Goal: Entertainment & Leisure: Browse casually

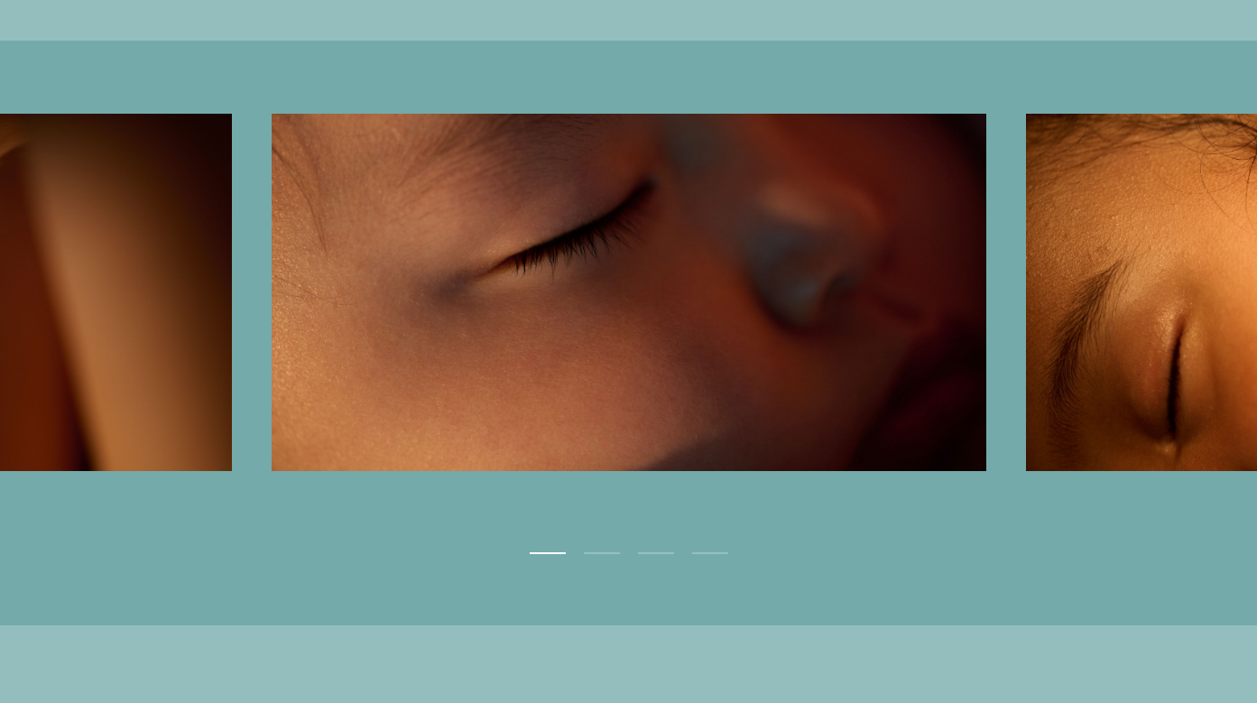
scroll to position [4486, 0]
click at [1021, 357] on button "Next" at bounding box center [943, 296] width 629 height 364
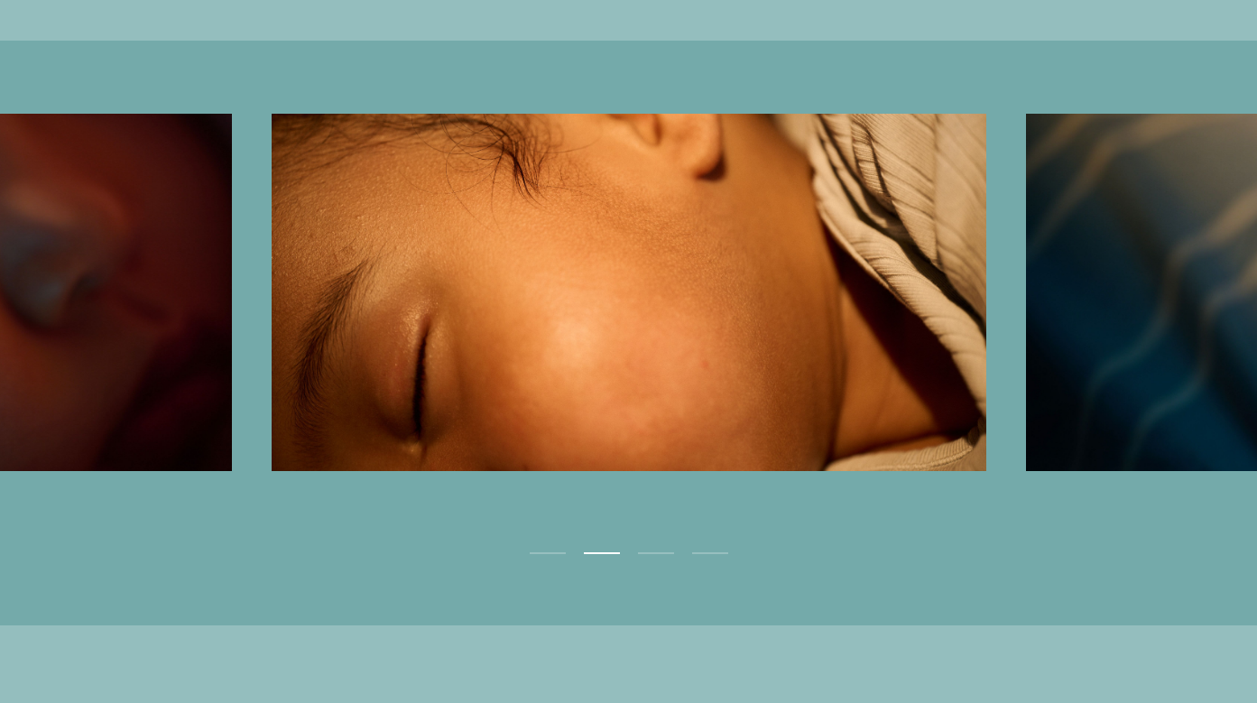
click at [1021, 357] on button "Next" at bounding box center [943, 296] width 629 height 364
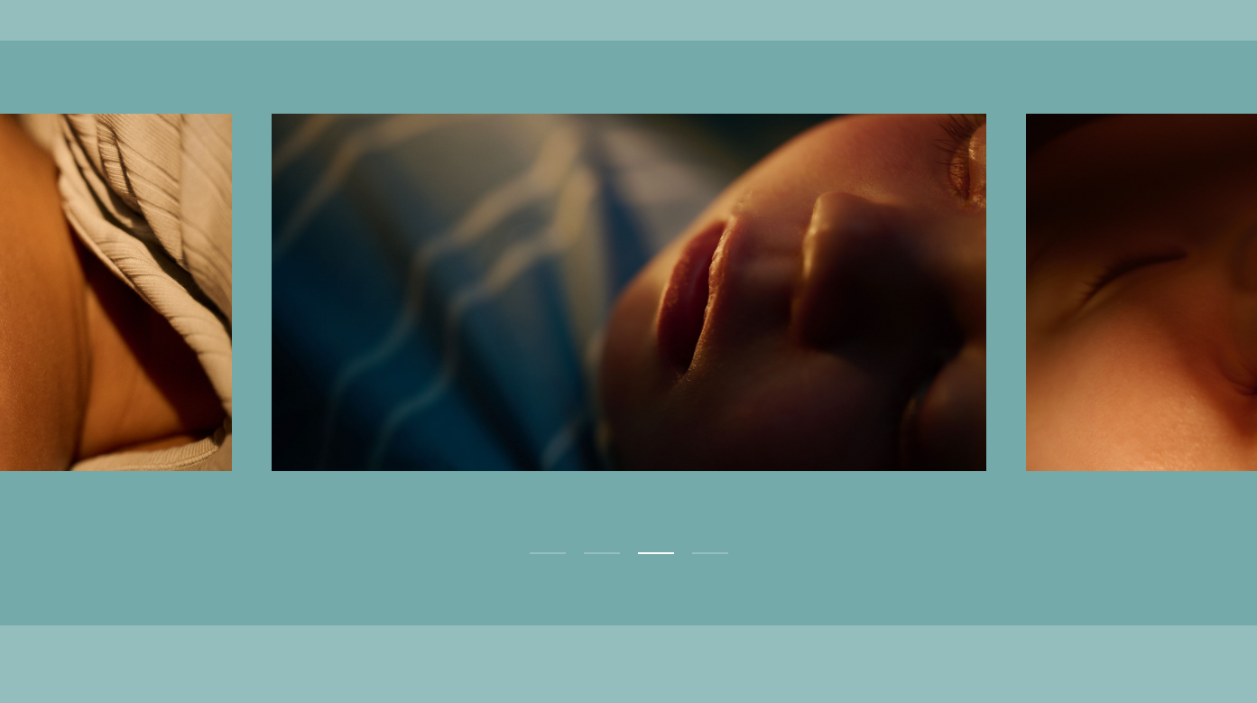
click at [1021, 357] on button "Next" at bounding box center [943, 296] width 629 height 364
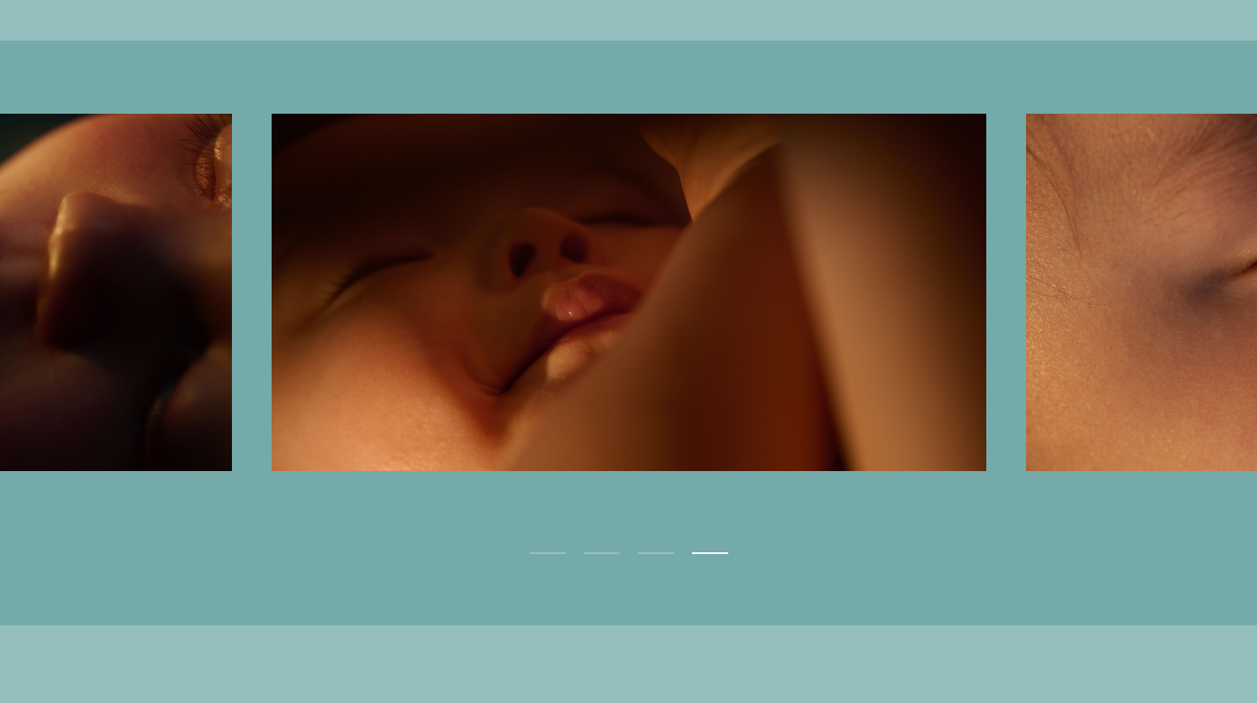
click at [1021, 357] on button "Next" at bounding box center [943, 296] width 629 height 364
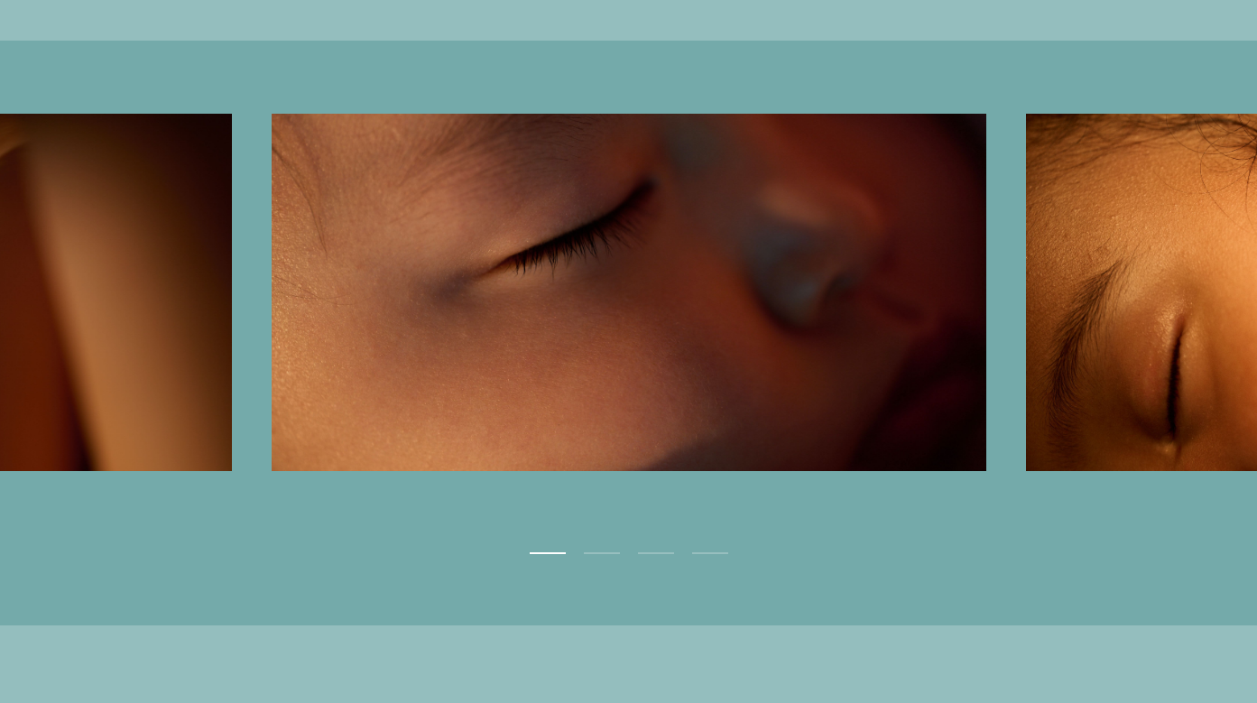
click at [1021, 357] on button "Next" at bounding box center [943, 296] width 629 height 364
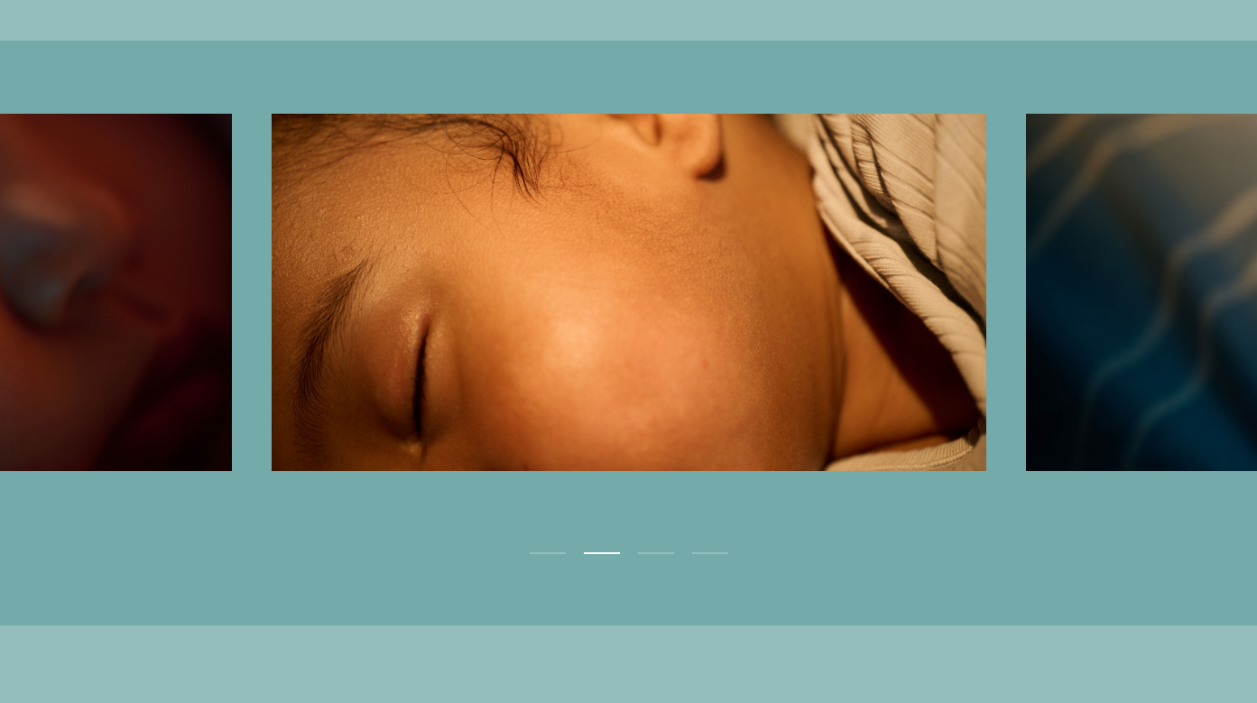
click at [1021, 357] on button "Next" at bounding box center [943, 296] width 629 height 364
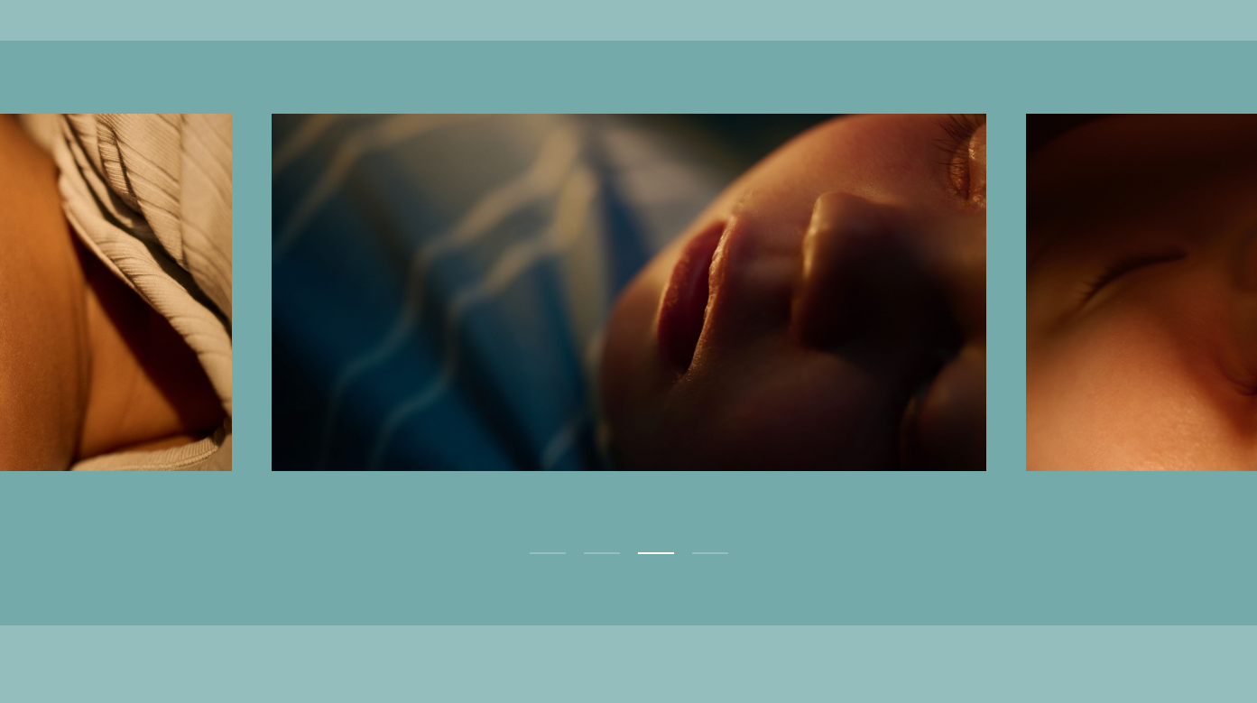
click at [1021, 357] on button "Next" at bounding box center [943, 296] width 629 height 364
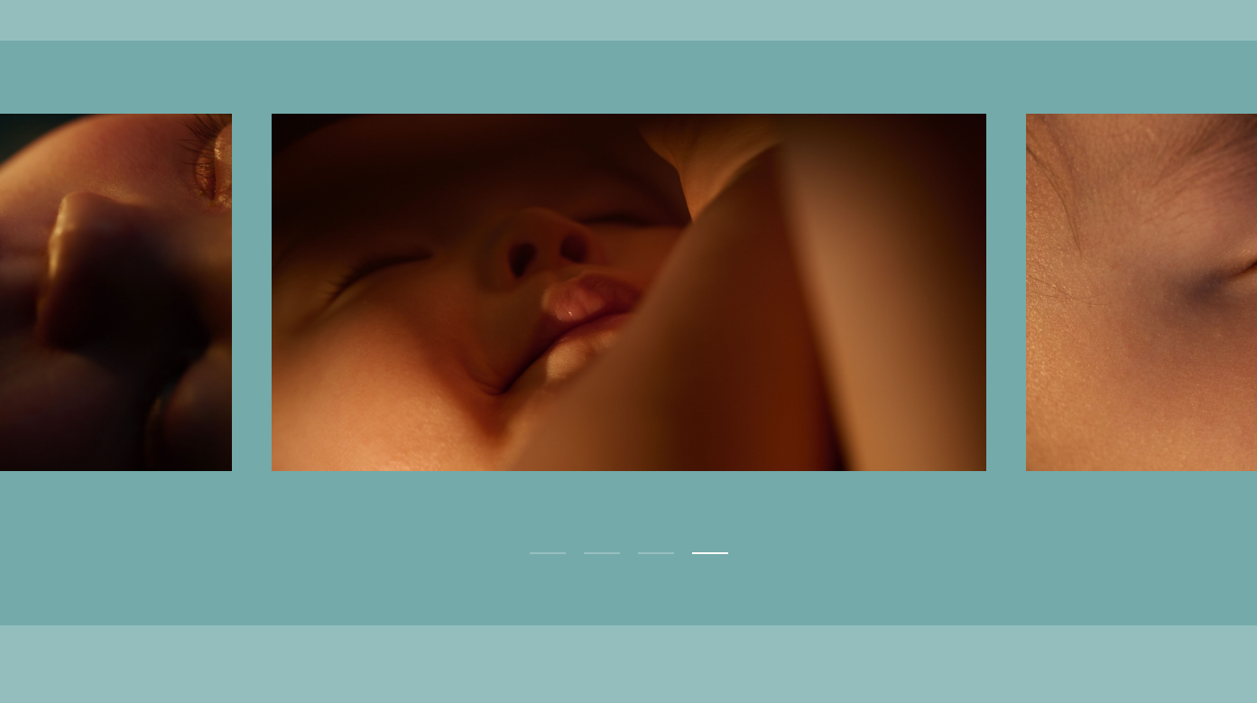
click at [1021, 357] on button "Next" at bounding box center [943, 296] width 629 height 364
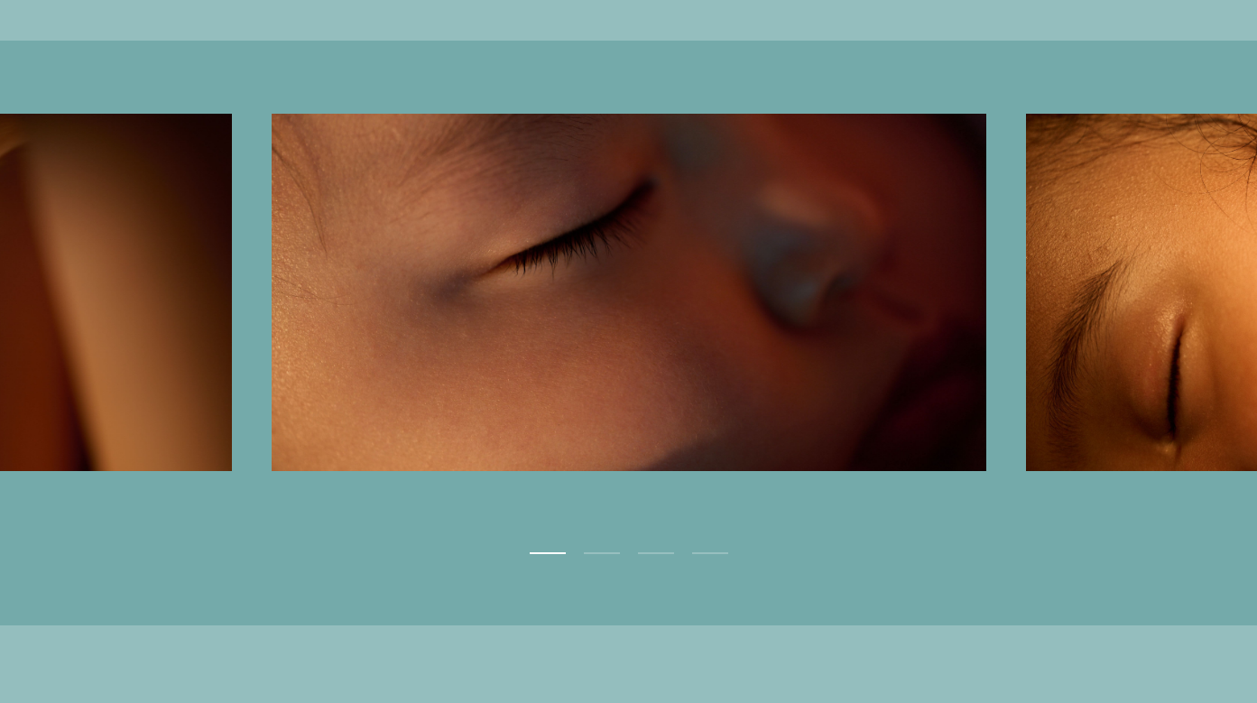
click at [1021, 357] on button "Next" at bounding box center [943, 296] width 629 height 364
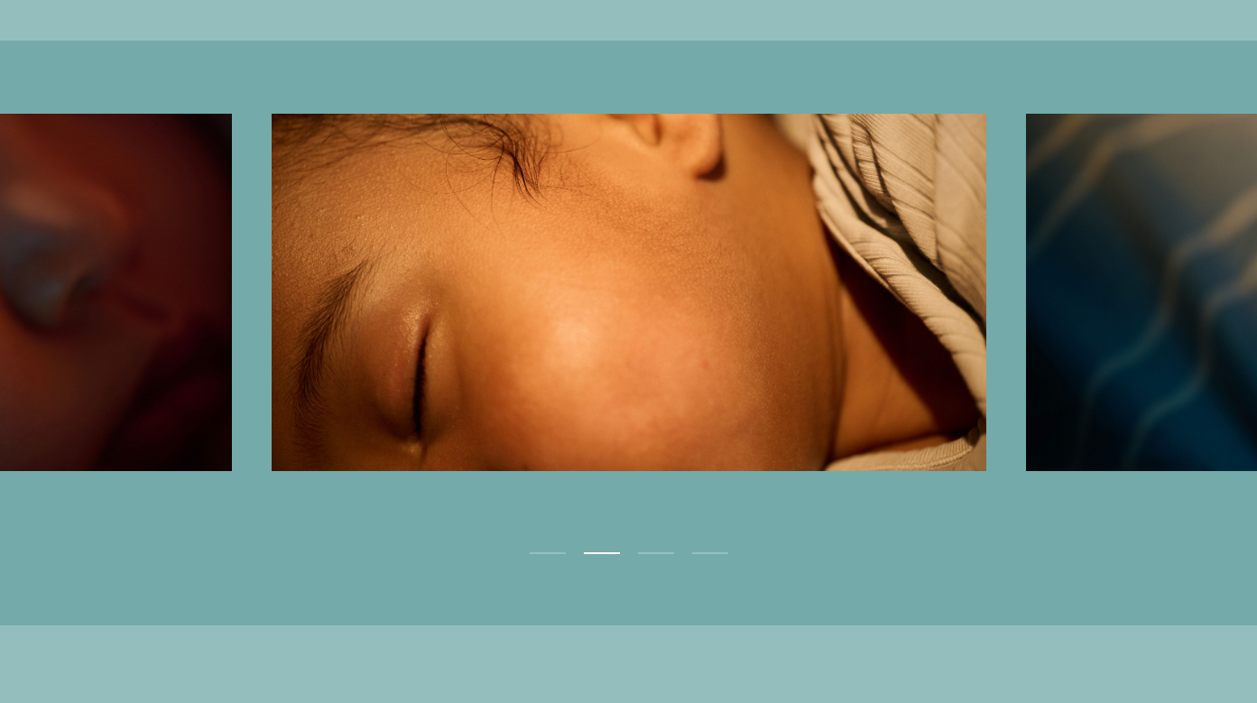
click at [1021, 357] on button "Next" at bounding box center [943, 296] width 629 height 364
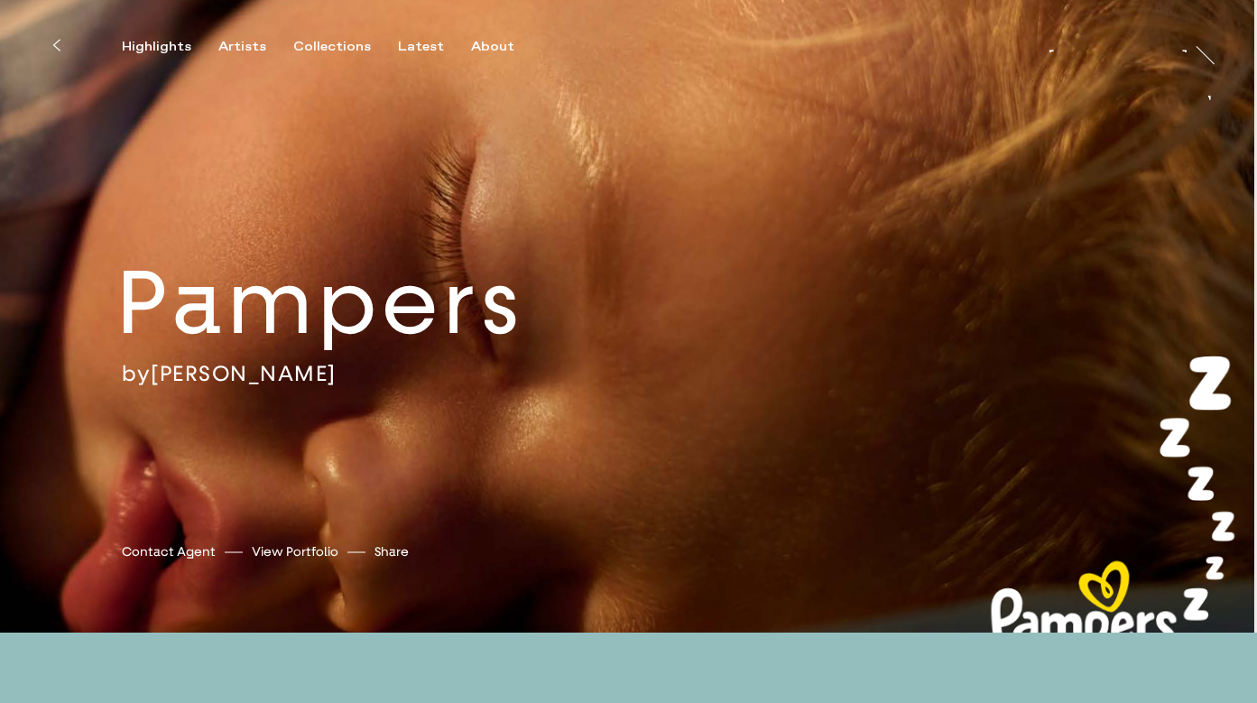
scroll to position [0, 0]
click at [246, 51] on div "Artists" at bounding box center [242, 47] width 48 height 16
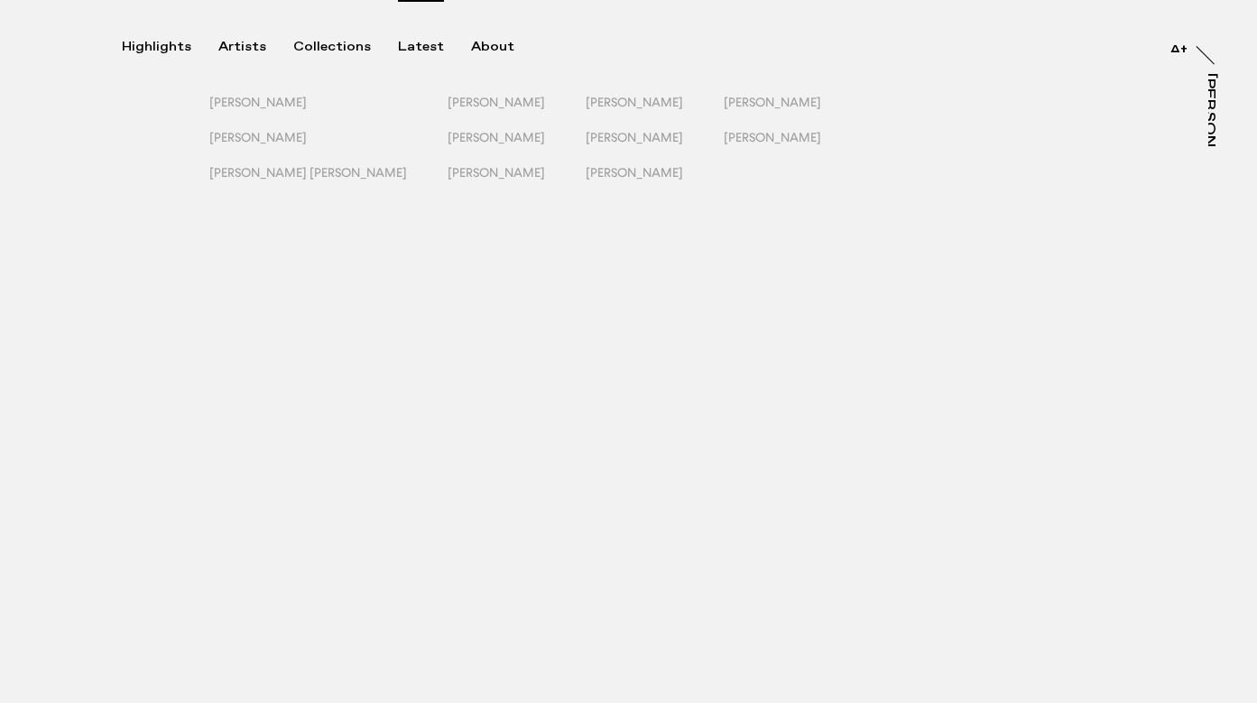
click at [410, 45] on div "Latest" at bounding box center [421, 47] width 46 height 16
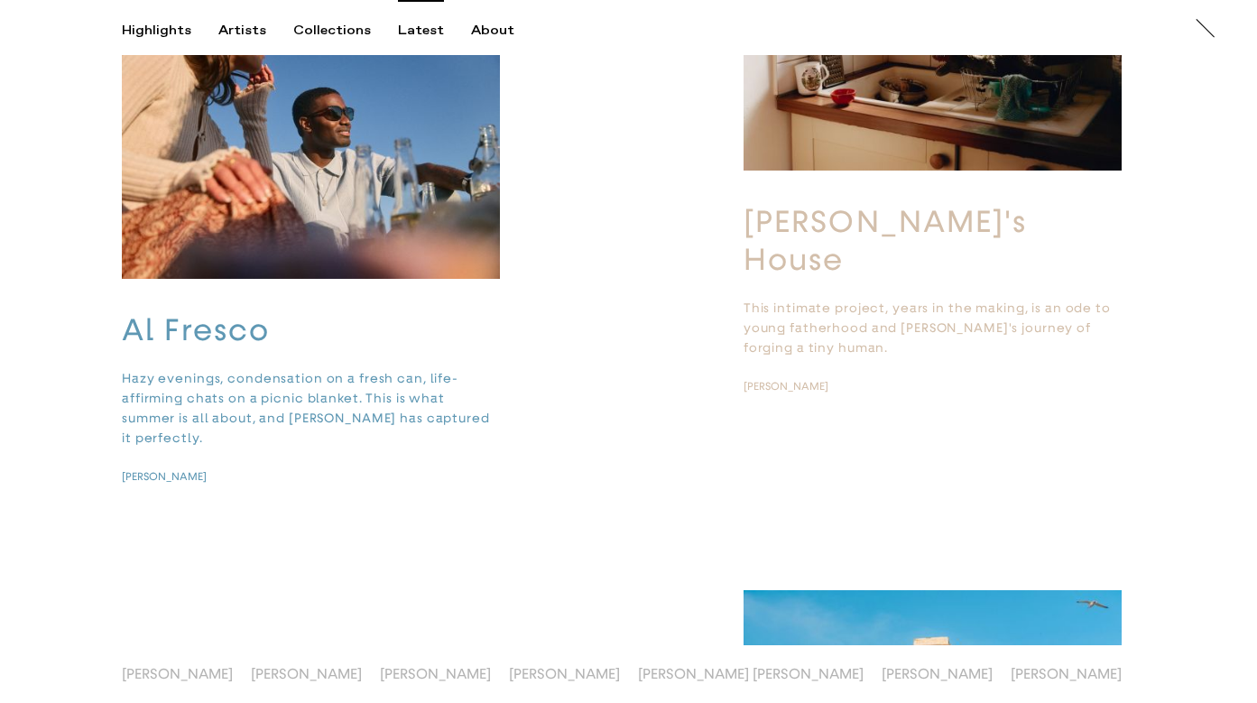
scroll to position [6286, 0]
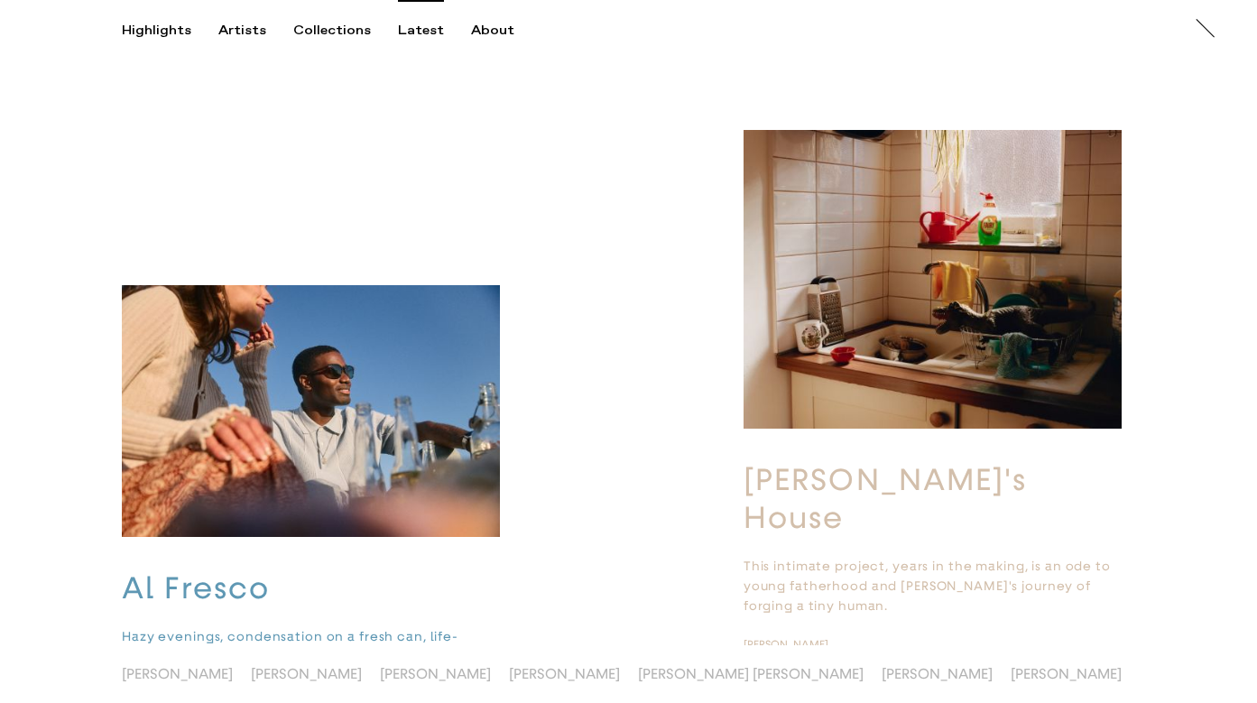
click at [872, 323] on img "button" at bounding box center [932, 279] width 378 height 299
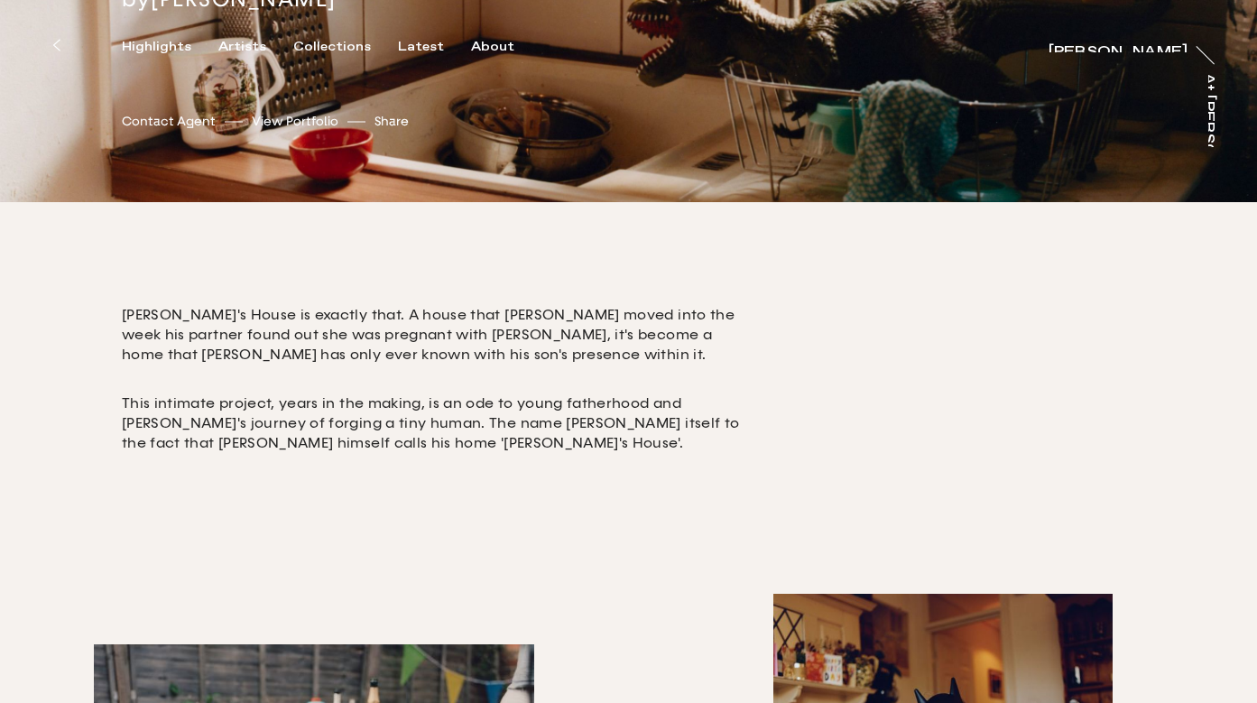
scroll to position [429, 0]
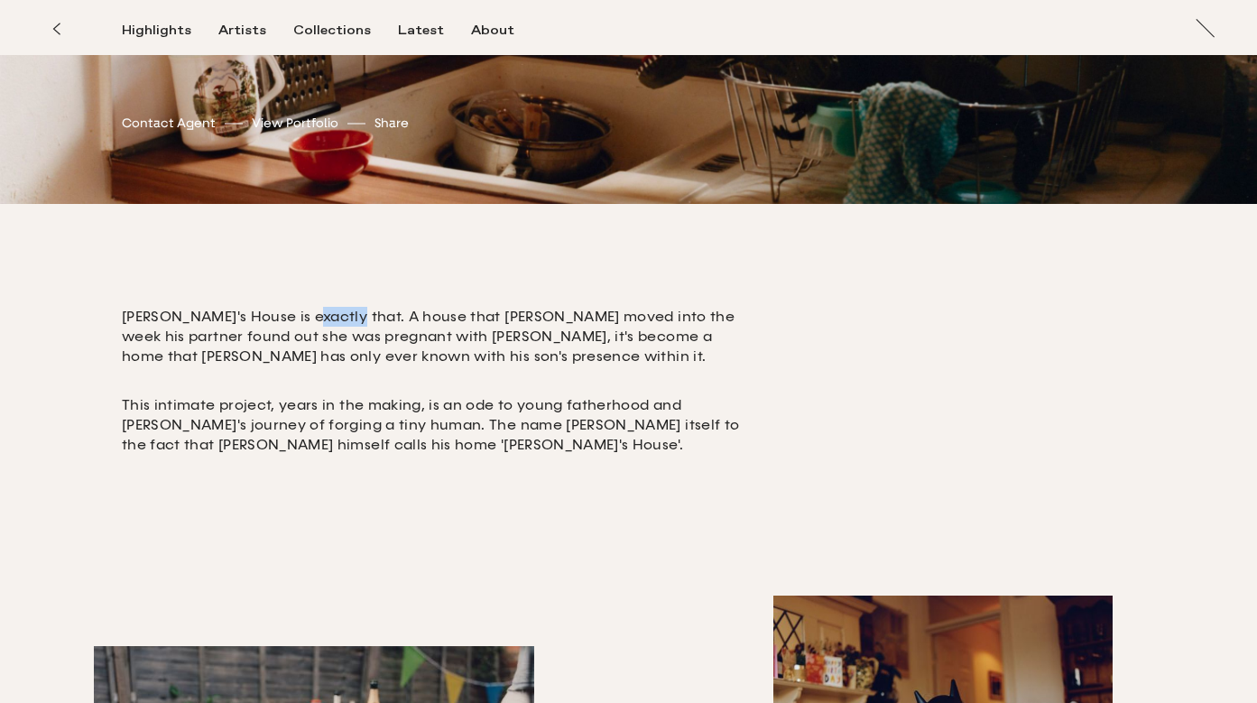
drag, startPoint x: 302, startPoint y: 323, endPoint x: 339, endPoint y: 322, distance: 37.0
click at [339, 322] on p "[PERSON_NAME]'s House is exactly that. A house that [PERSON_NAME] moved into th…" at bounding box center [438, 337] width 632 height 60
click at [345, 318] on p "[PERSON_NAME]'s House is exactly that. A house that [PERSON_NAME] moved into th…" at bounding box center [438, 337] width 632 height 60
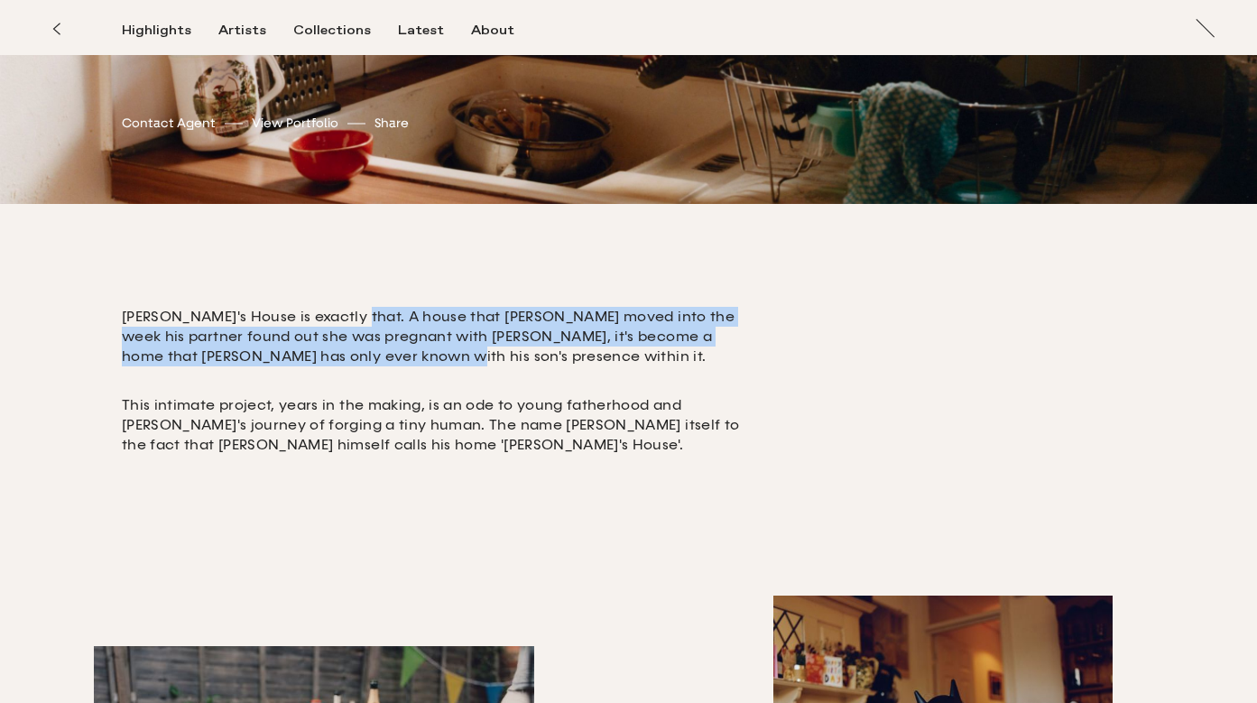
drag, startPoint x: 347, startPoint y: 317, endPoint x: 376, endPoint y: 364, distance: 55.9
click at [376, 364] on p "[PERSON_NAME]'s House is exactly that. A house that [PERSON_NAME] moved into th…" at bounding box center [438, 337] width 632 height 60
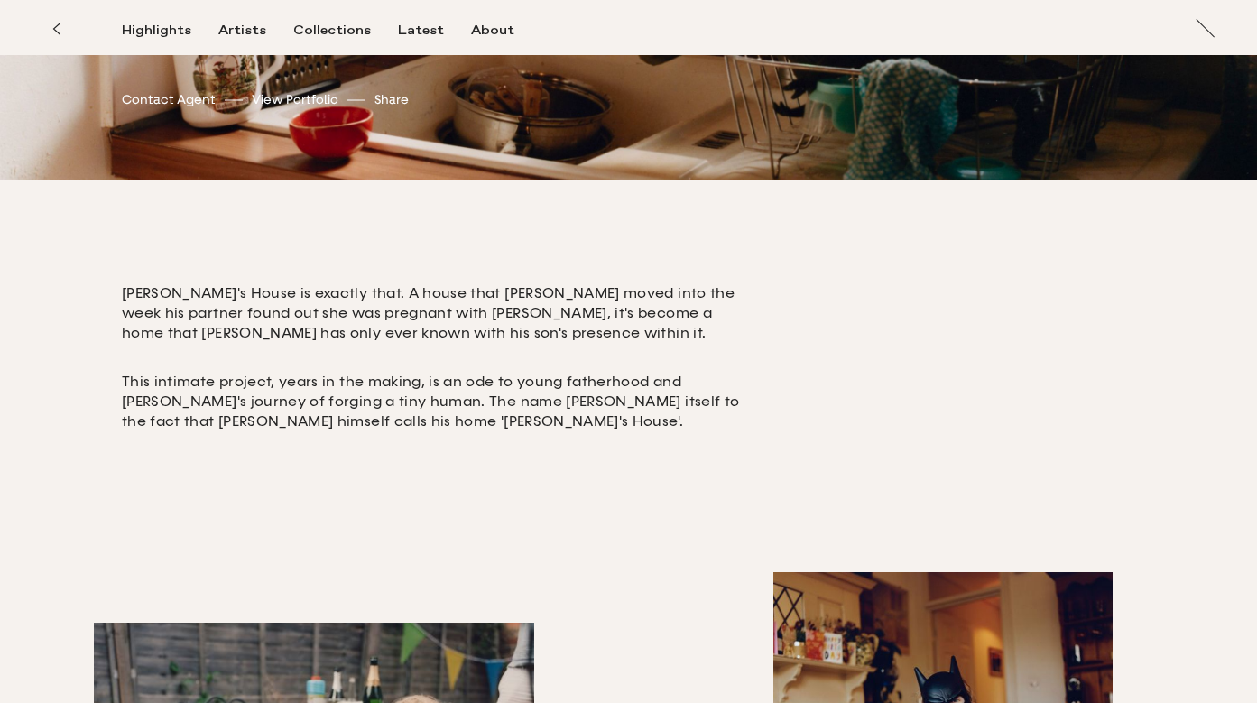
scroll to position [453, 0]
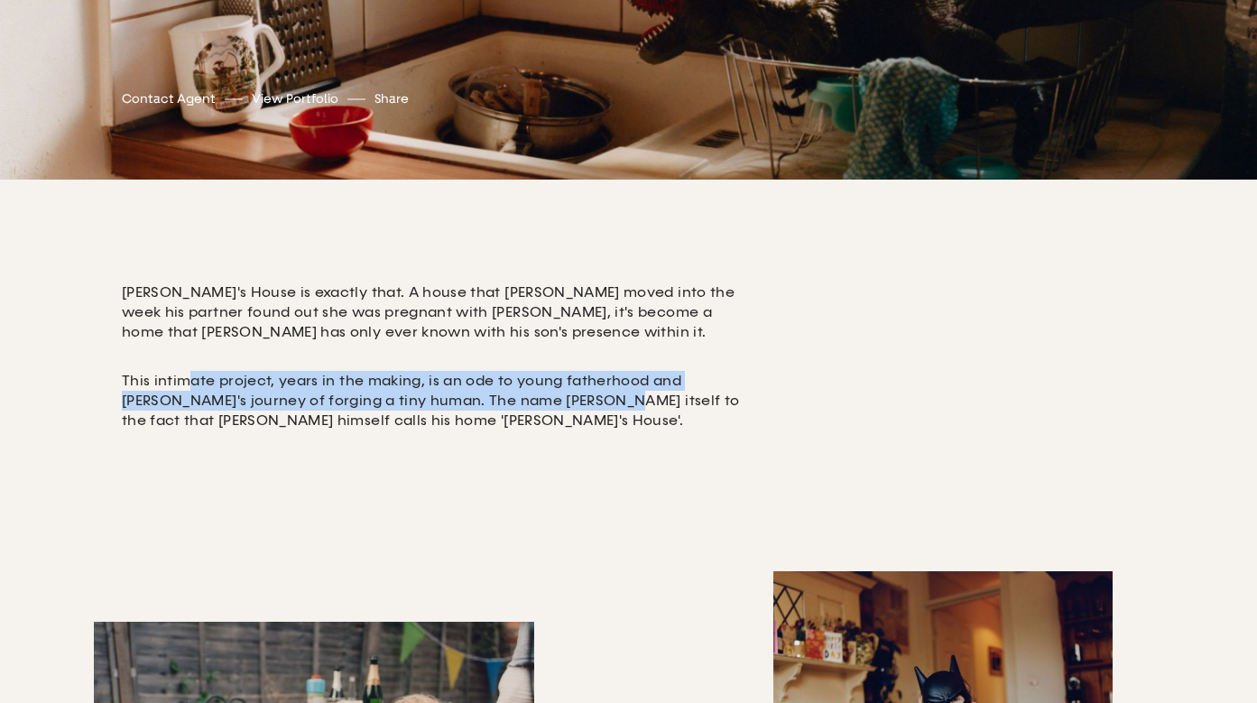
drag, startPoint x: 183, startPoint y: 383, endPoint x: 544, endPoint y: 397, distance: 361.2
click at [544, 397] on p "This intimate project, years in the making, is an ode to young fatherhood and […" at bounding box center [438, 401] width 632 height 60
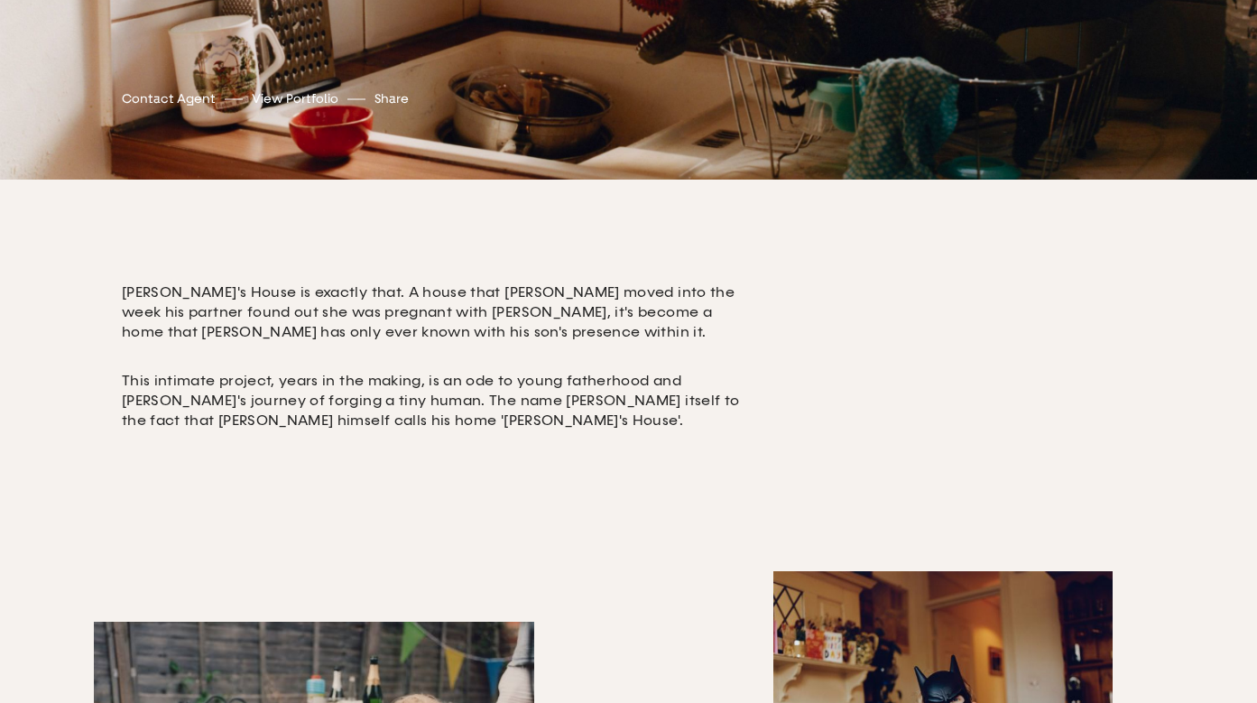
click at [543, 429] on p "This intimate project, years in the making, is an ode to young fatherhood and […" at bounding box center [438, 401] width 632 height 60
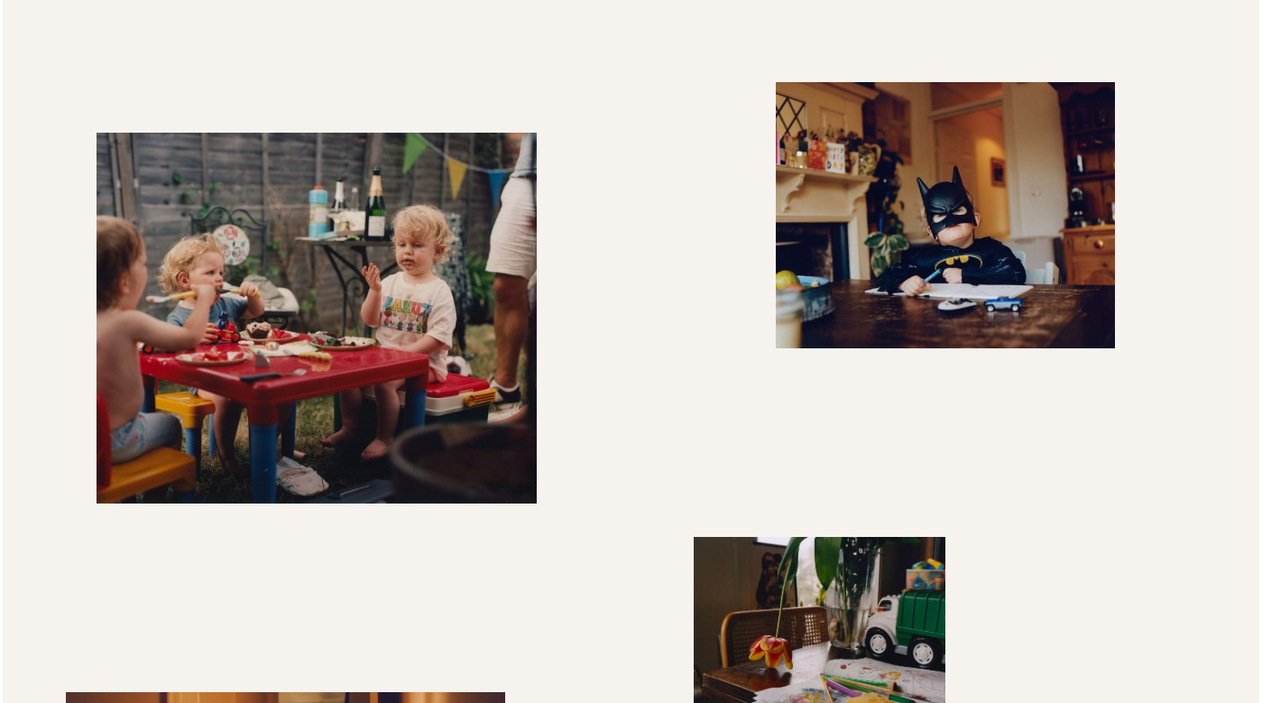
scroll to position [936, 0]
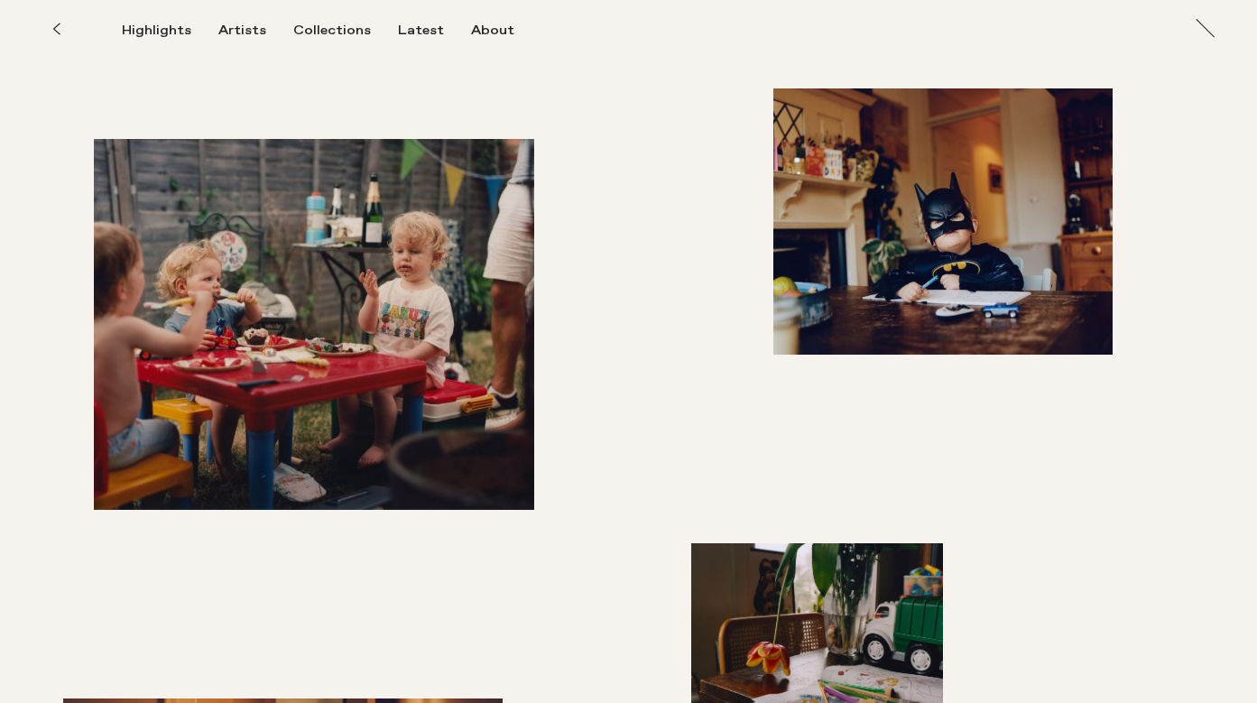
click at [412, 297] on img "button" at bounding box center [314, 324] width 440 height 371
